Goal: Information Seeking & Learning: Learn about a topic

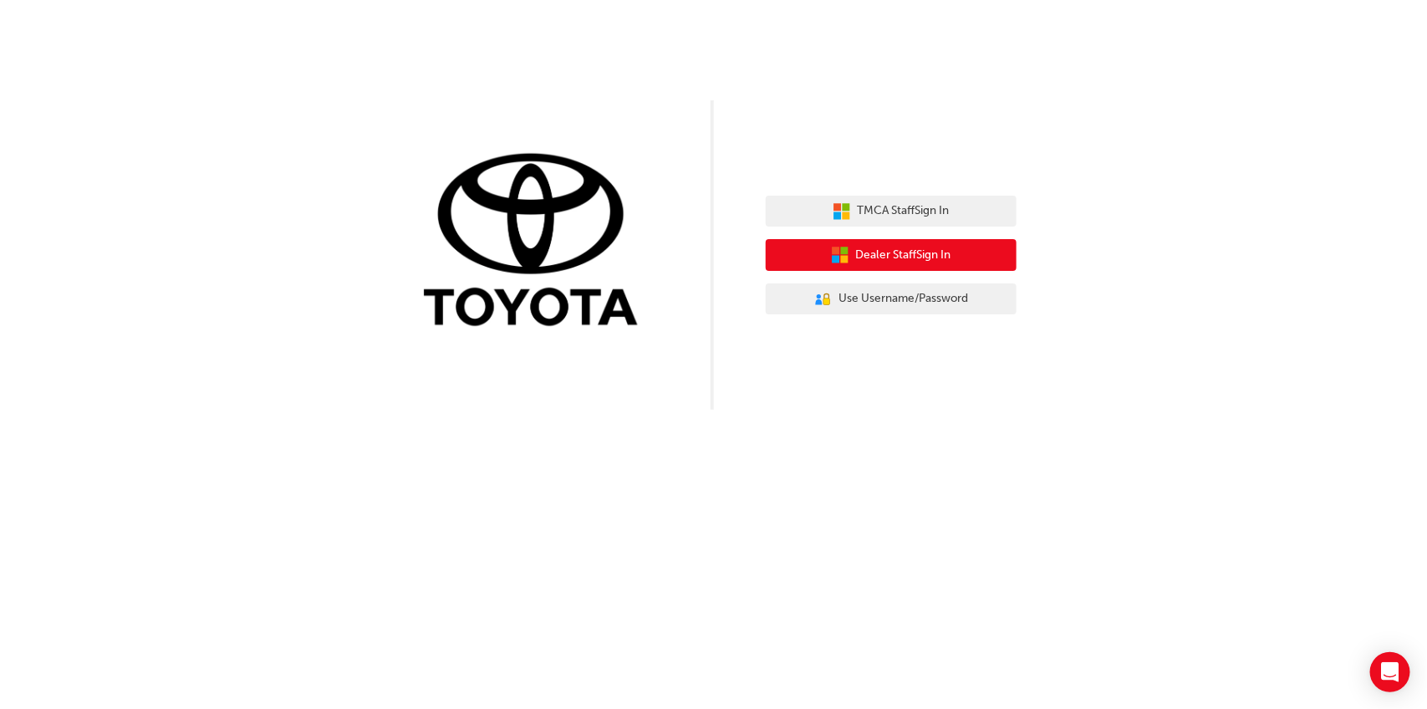
click at [895, 256] on span "Dealer Staff Sign In" at bounding box center [903, 255] width 95 height 19
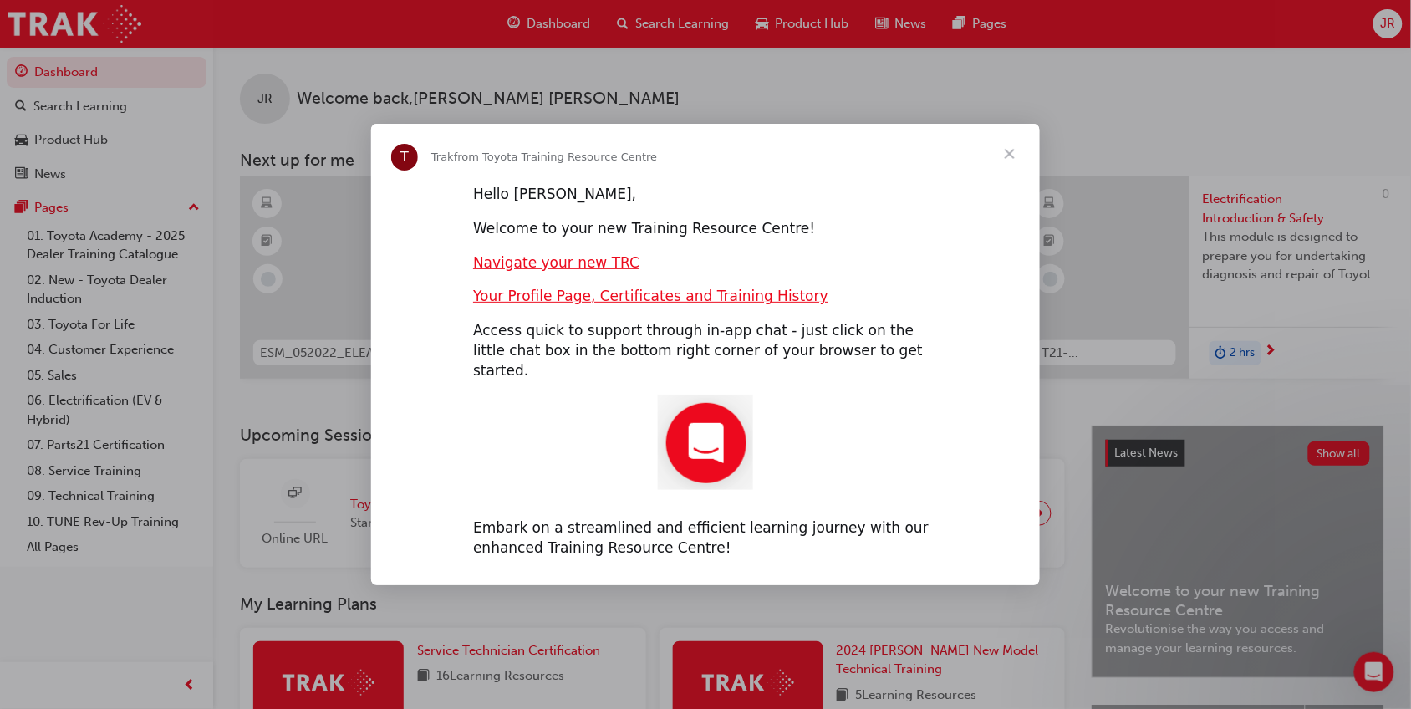
click at [1007, 169] on span "Close" at bounding box center [1010, 154] width 60 height 60
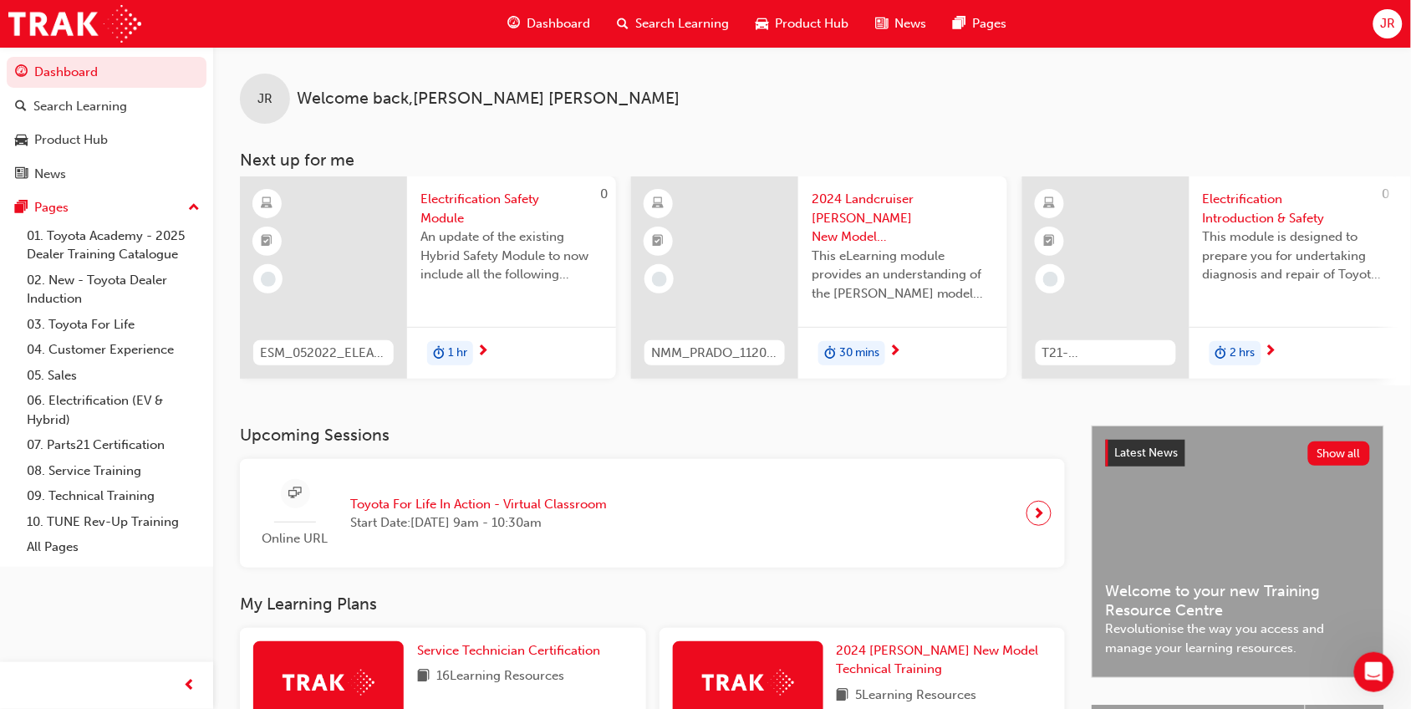
click at [448, 507] on span "Toyota For Life In Action - Virtual Classroom" at bounding box center [478, 504] width 257 height 19
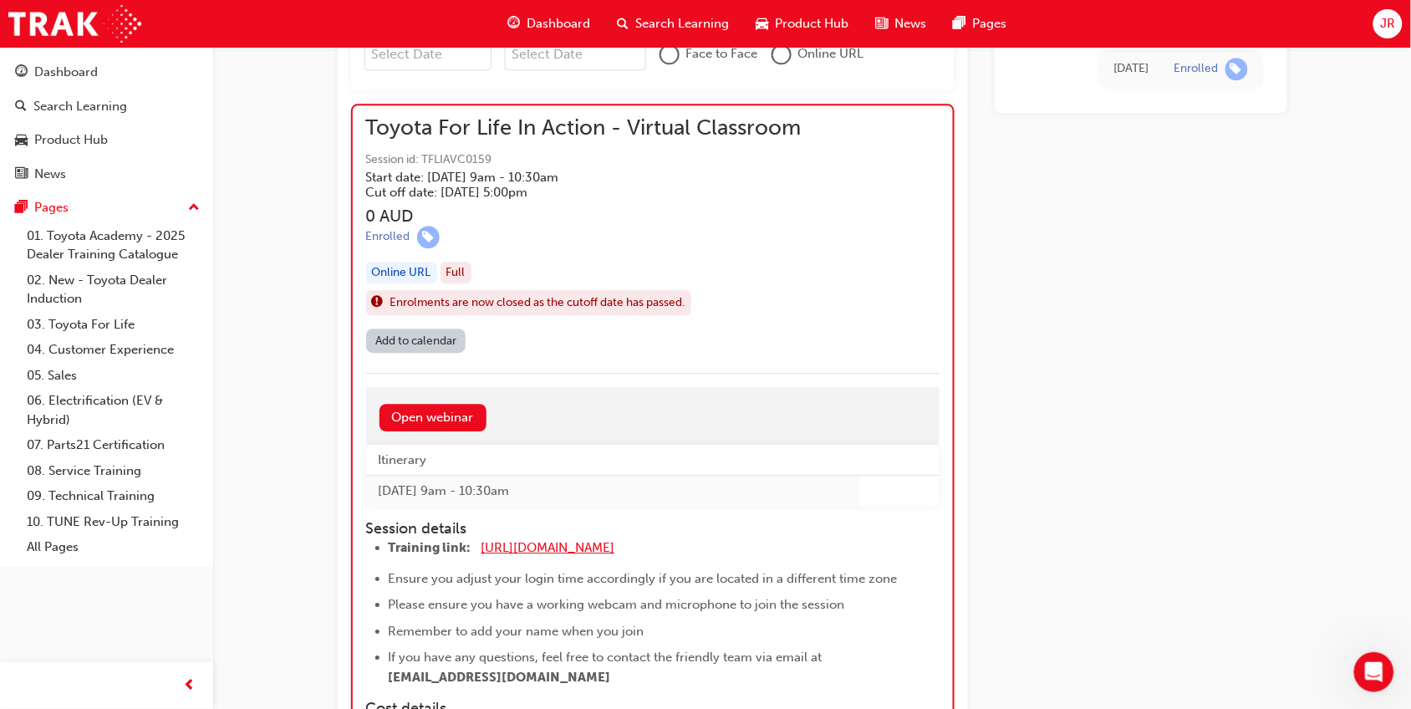
scroll to position [1223, 0]
